Goal: Information Seeking & Learning: Find specific fact

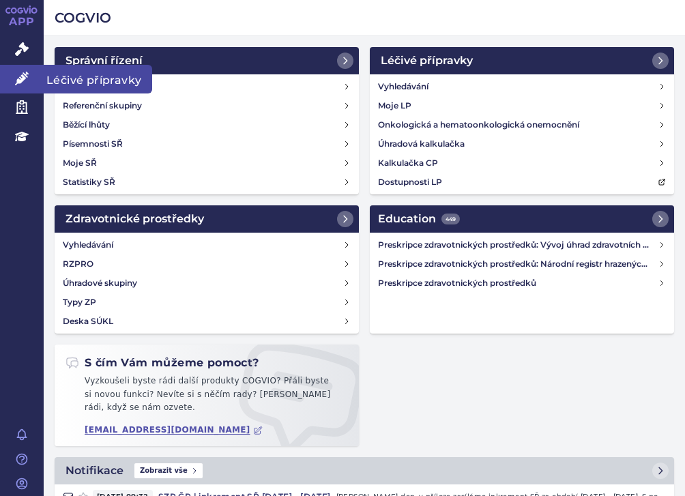
click at [35, 78] on link "Léčivé přípravky" at bounding box center [22, 79] width 44 height 29
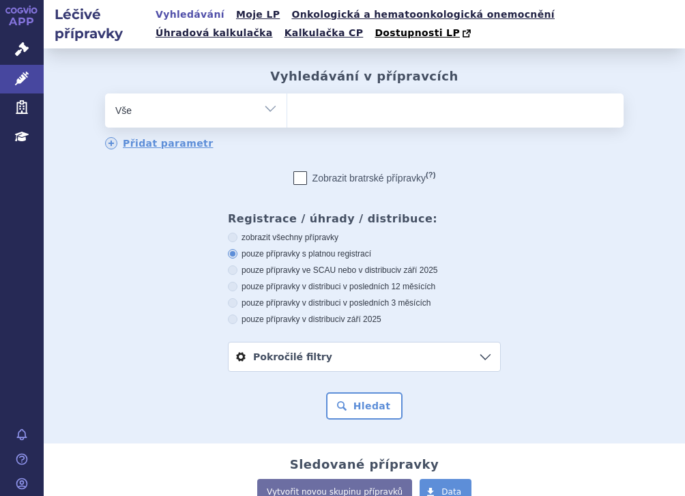
click at [331, 108] on ul at bounding box center [455, 107] width 336 height 29
click at [287, 108] on select at bounding box center [286, 110] width 1 height 34
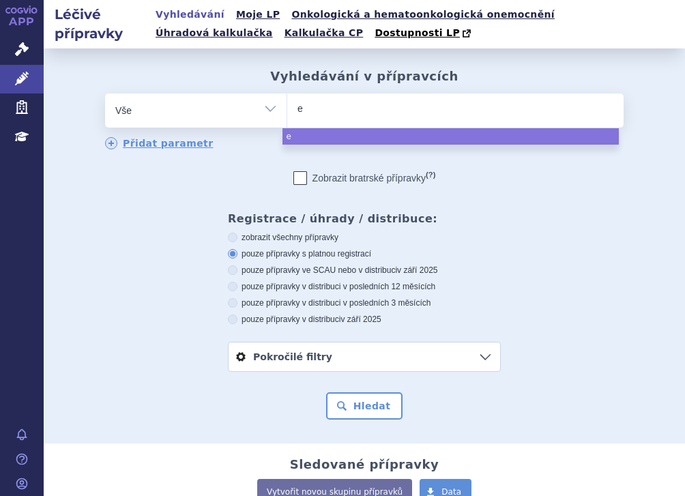
type input "ey"
type input "eyl"
type input "eyle"
type input "eyley"
type input "eyleya"
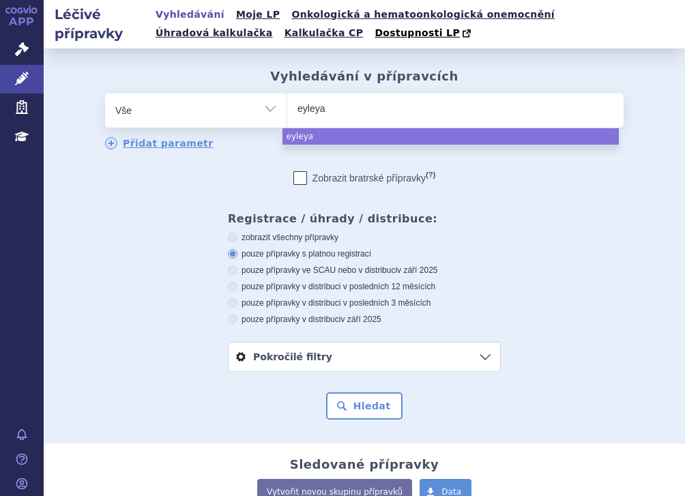
select select "eyleya"
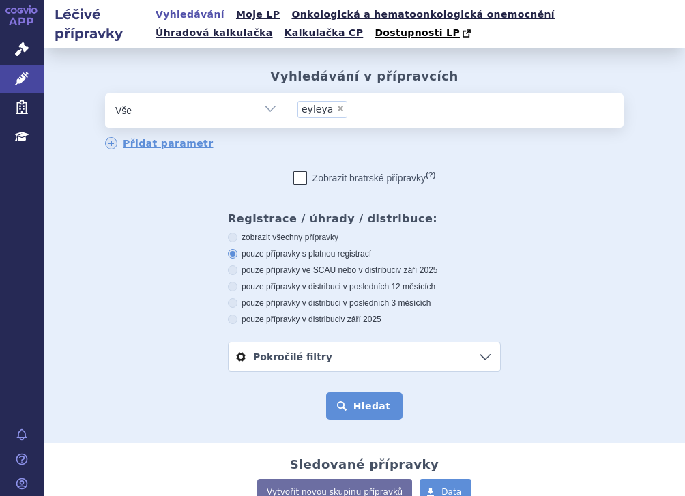
click at [365, 399] on button "Hledat" at bounding box center [364, 405] width 77 height 27
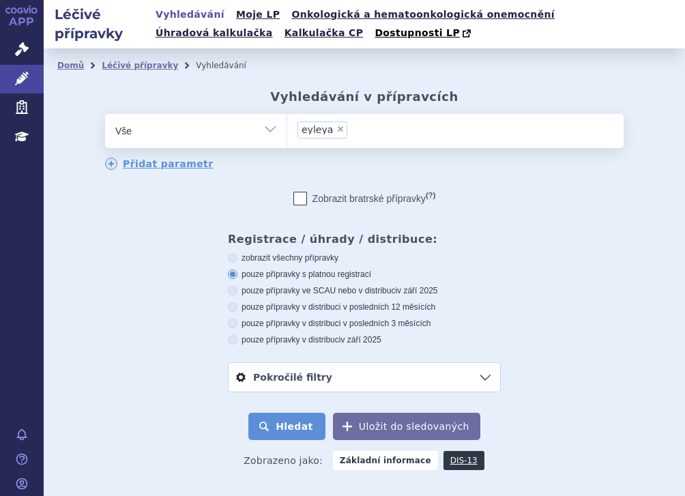
scroll to position [102, 0]
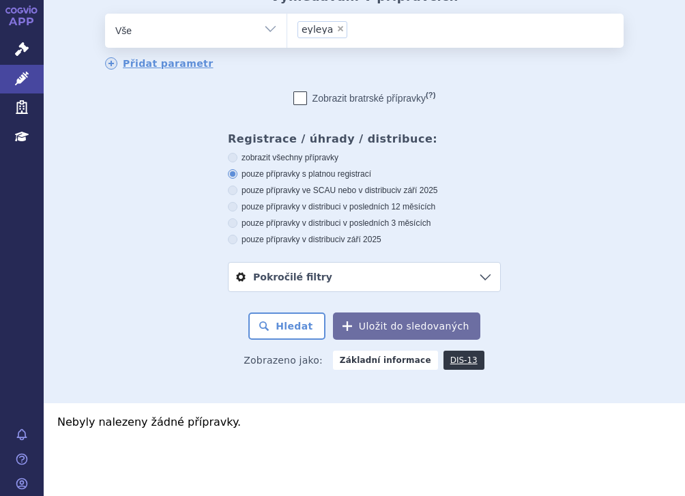
click at [336, 26] on span "×" at bounding box center [340, 29] width 8 height 8
click at [287, 26] on select "eyleya" at bounding box center [286, 30] width 1 height 34
select select
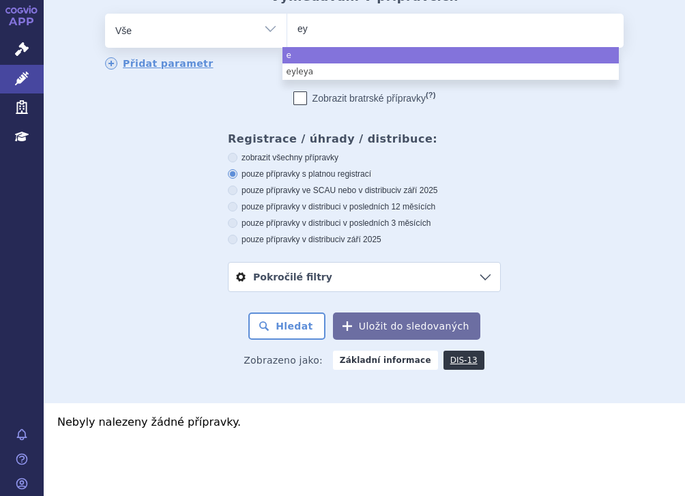
type input "eyl"
type input "eyle"
type input "eylea"
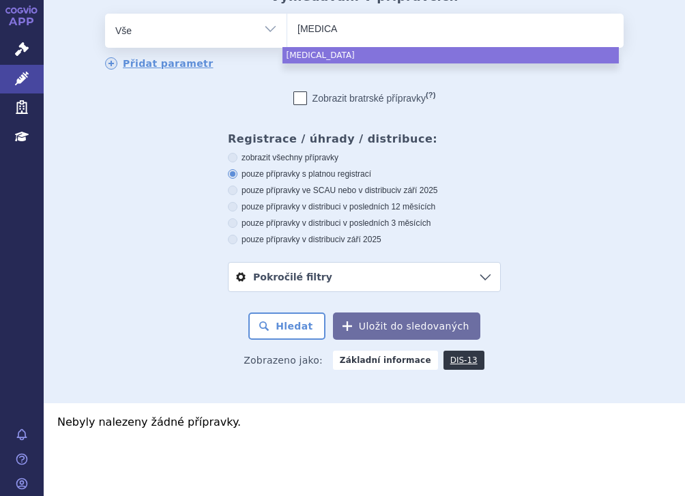
select select "eylea"
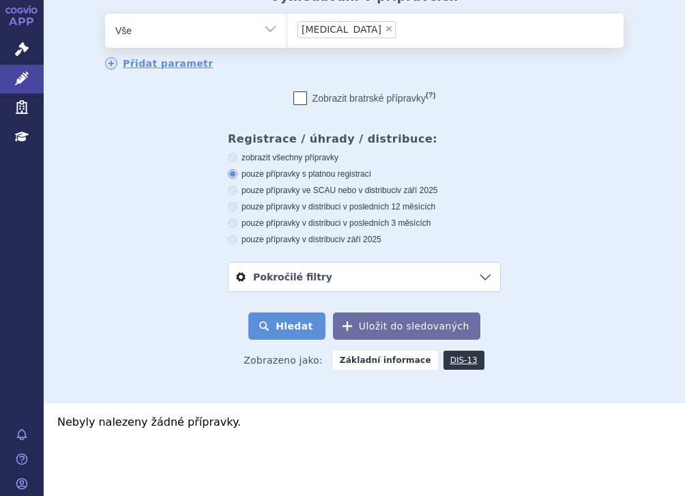
click at [270, 319] on button "Hledat" at bounding box center [286, 325] width 77 height 27
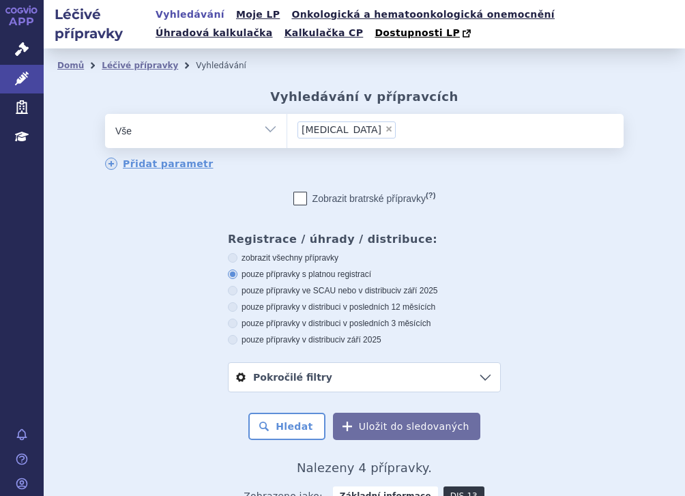
scroll to position [305, 0]
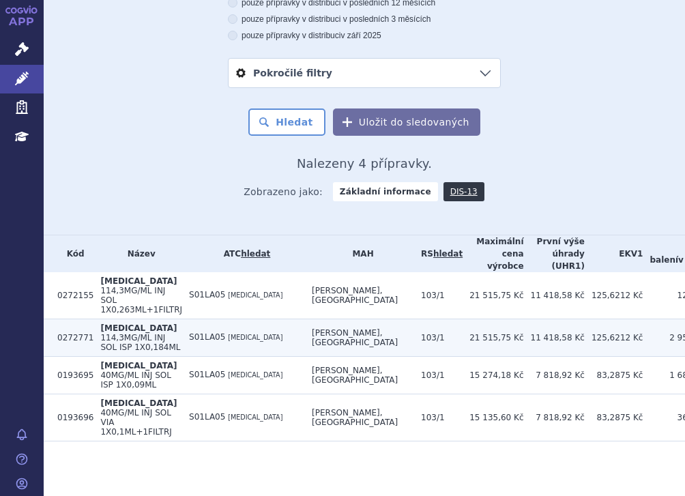
click at [220, 320] on td "S01LA05 AFLIBERCEPT" at bounding box center [243, 337] width 123 height 38
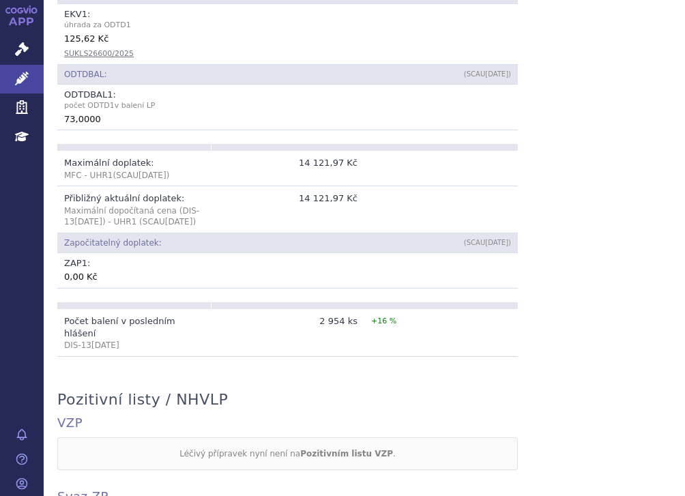
scroll to position [1159, 0]
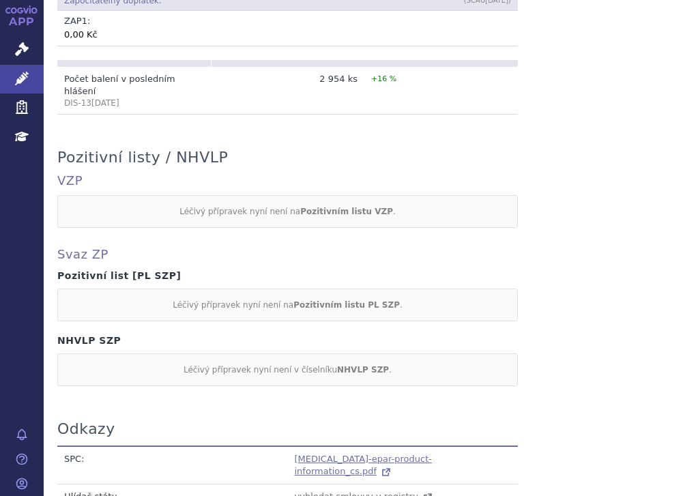
click at [390, 468] on icon at bounding box center [387, 470] width 5 height 5
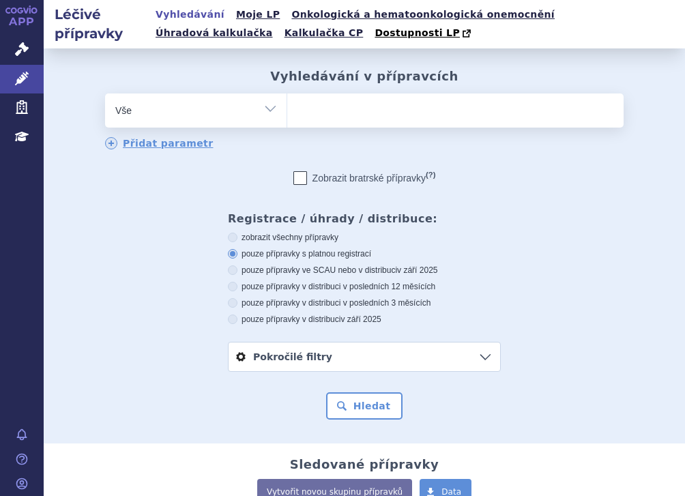
click at [25, 79] on icon at bounding box center [22, 79] width 14 height 14
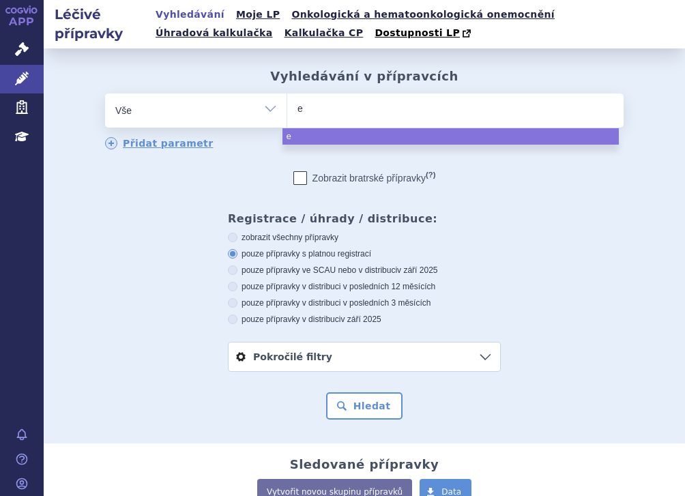
type input "ey"
type input "eyle"
type input "[MEDICAL_DATA]"
select select "[MEDICAL_DATA]"
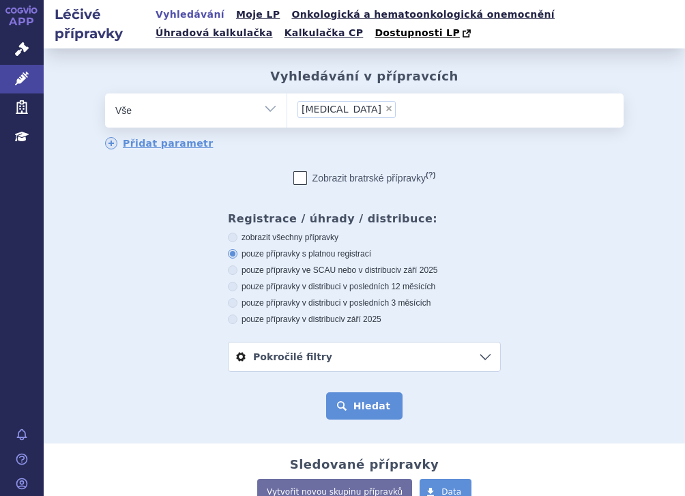
click at [374, 411] on button "Hledat" at bounding box center [364, 405] width 77 height 27
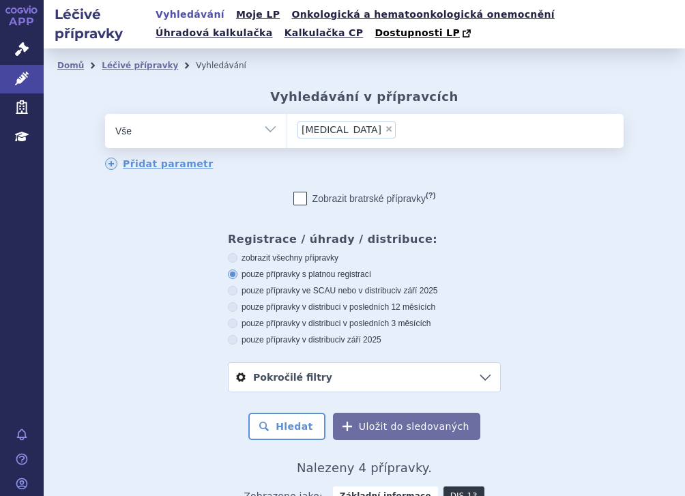
scroll to position [305, 0]
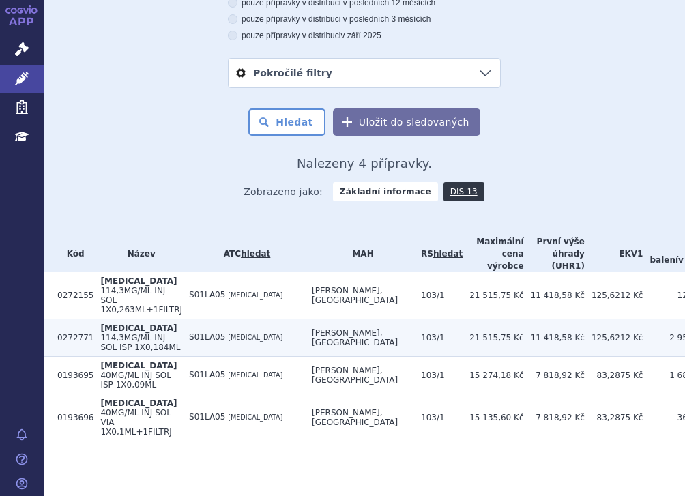
click at [240, 339] on span "[MEDICAL_DATA]" at bounding box center [255, 337] width 55 height 8
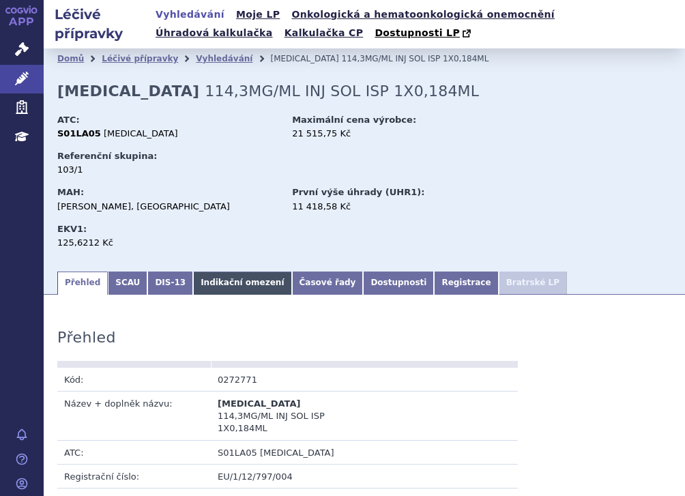
click at [225, 293] on link "Indikační omezení" at bounding box center [242, 282] width 98 height 23
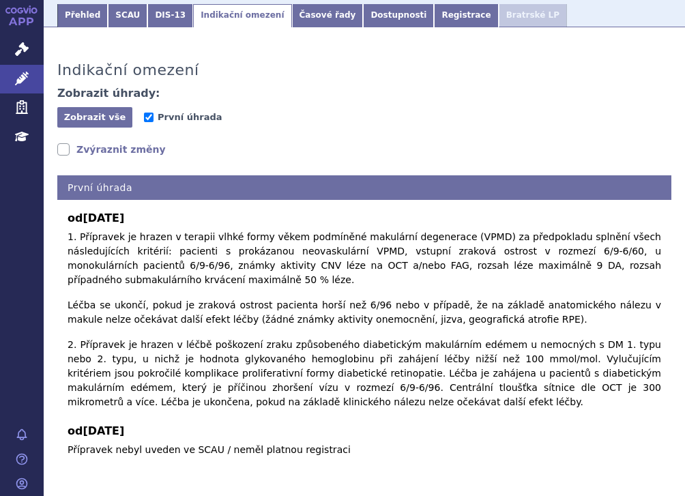
scroll to position [303, 0]
